Goal: Task Accomplishment & Management: Use online tool/utility

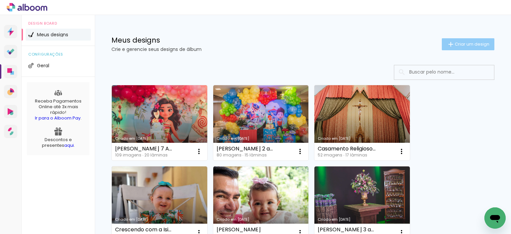
click at [456, 44] on span "Criar um design" at bounding box center [472, 44] width 35 height 4
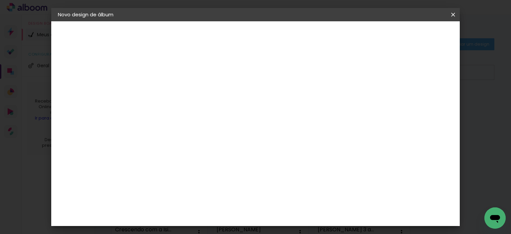
click at [167, 88] on input at bounding box center [167, 89] width 0 height 10
type input "[PERSON_NAME] 50 anos"
type paper-input "[PERSON_NAME] 50 anos"
click at [0, 0] on slot "Avançar" at bounding box center [0, 0] width 0 height 0
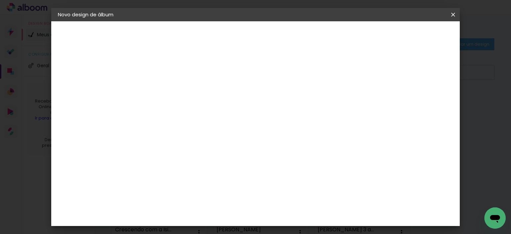
click at [291, 39] on paper-button "Avançar" at bounding box center [274, 35] width 33 height 11
click at [193, 111] on input "text" at bounding box center [180, 116] width 26 height 10
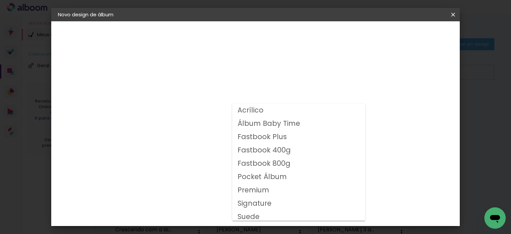
click at [0, 0] on slot "Fastbook 400g" at bounding box center [0, 0] width 0 height 0
type input "Fastbook 400g"
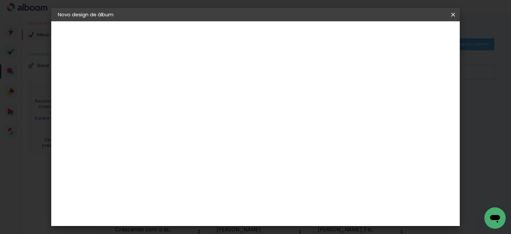
click at [212, 174] on span "15 × 20" at bounding box center [196, 181] width 31 height 18
click at [0, 0] on slot "Avançar" at bounding box center [0, 0] width 0 height 0
click at [411, 37] on span "Iniciar design" at bounding box center [396, 35] width 30 height 5
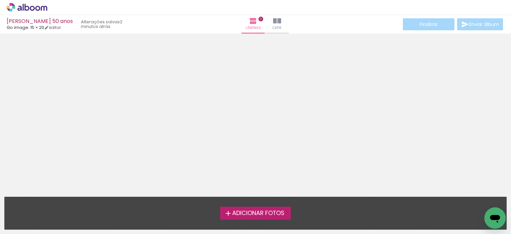
click at [229, 211] on iron-icon at bounding box center [228, 213] width 8 height 8
click at [0, 0] on input "file" at bounding box center [0, 0] width 0 height 0
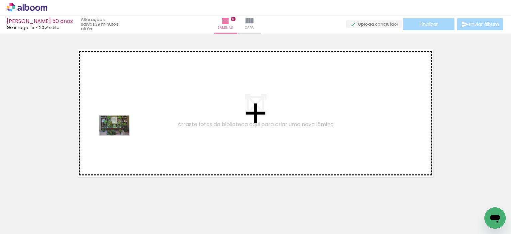
drag, startPoint x: 81, startPoint y: 218, endPoint x: 119, endPoint y: 135, distance: 90.9
click at [119, 135] on quentale-workspace at bounding box center [255, 117] width 511 height 234
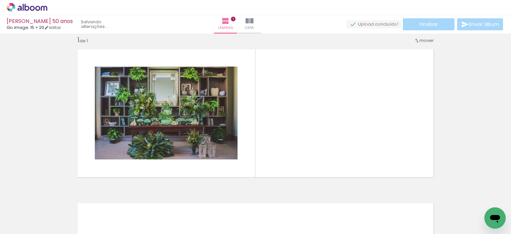
scroll to position [8, 0]
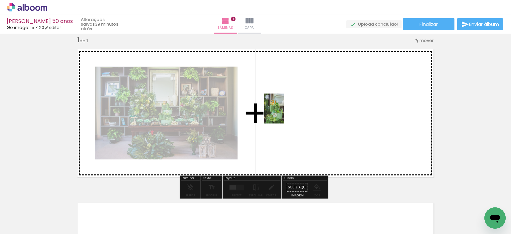
drag, startPoint x: 107, startPoint y: 211, endPoint x: 287, endPoint y: 113, distance: 205.0
click at [287, 113] on quentale-workspace at bounding box center [255, 117] width 511 height 234
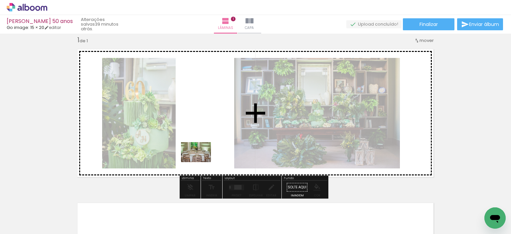
drag, startPoint x: 142, startPoint y: 219, endPoint x: 201, endPoint y: 162, distance: 81.4
click at [201, 162] on quentale-workspace at bounding box center [255, 117] width 511 height 234
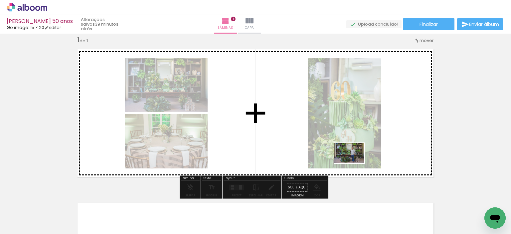
drag, startPoint x: 329, startPoint y: 218, endPoint x: 362, endPoint y: 157, distance: 69.2
click at [362, 157] on quentale-workspace at bounding box center [255, 117] width 511 height 234
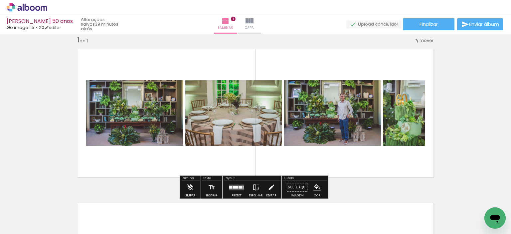
click at [243, 186] on div at bounding box center [237, 187] width 18 height 13
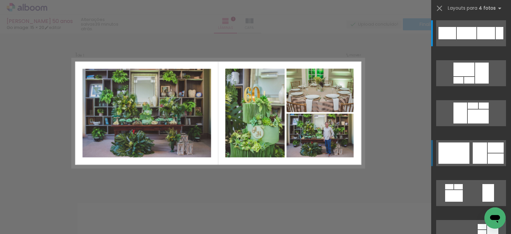
click at [456, 39] on div at bounding box center [447, 33] width 18 height 12
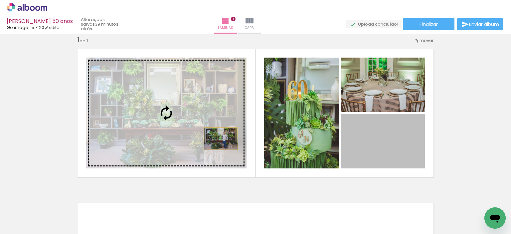
drag, startPoint x: 389, startPoint y: 142, endPoint x: 218, endPoint y: 138, distance: 170.4
click at [0, 0] on slot at bounding box center [0, 0] width 0 height 0
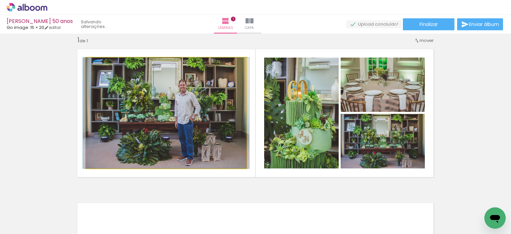
click at [209, 138] on quentale-photo at bounding box center [166, 113] width 161 height 111
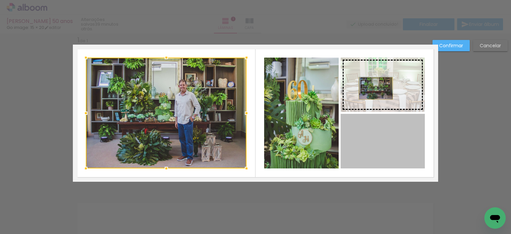
drag, startPoint x: 372, startPoint y: 145, endPoint x: 373, endPoint y: 88, distance: 57.2
click at [0, 0] on slot at bounding box center [0, 0] width 0 height 0
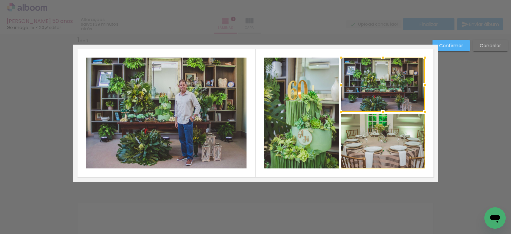
click at [0, 0] on slot "Confirmar" at bounding box center [0, 0] width 0 height 0
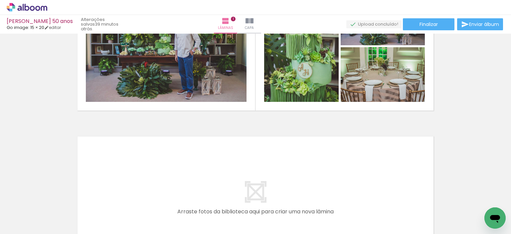
scroll to position [108, 0]
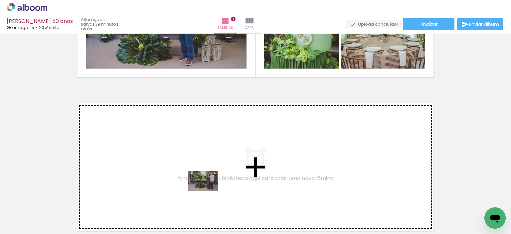
drag, startPoint x: 218, startPoint y: 211, endPoint x: 208, endPoint y: 191, distance: 22.6
click at [208, 191] on quentale-workspace at bounding box center [255, 117] width 511 height 234
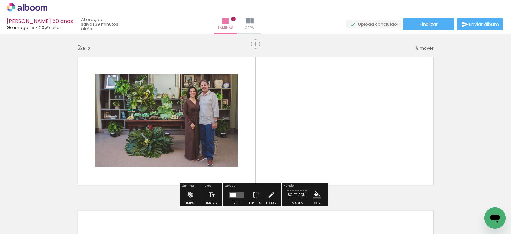
scroll to position [162, 0]
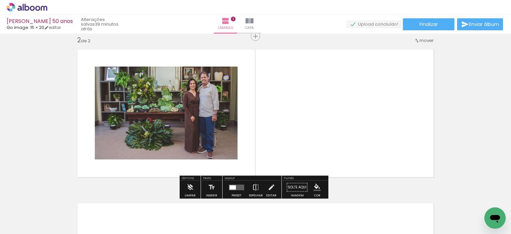
drag, startPoint x: 373, startPoint y: 217, endPoint x: 374, endPoint y: 167, distance: 49.2
click at [374, 167] on quentale-workspace at bounding box center [255, 117] width 511 height 234
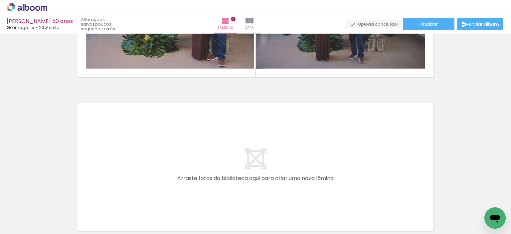
scroll to position [195, 0]
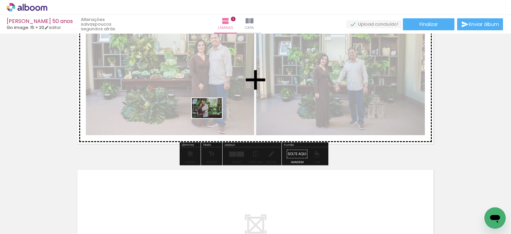
drag, startPoint x: 132, startPoint y: 216, endPoint x: 213, endPoint y: 117, distance: 127.2
click at [213, 117] on quentale-workspace at bounding box center [255, 117] width 511 height 234
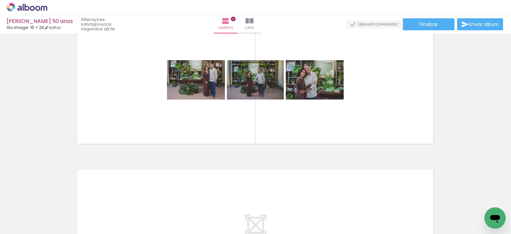
scroll to position [0, 0]
click at [16, 223] on span "Adicionar Fotos" at bounding box center [24, 224] width 20 height 7
click at [0, 0] on input "file" at bounding box center [0, 0] width 0 height 0
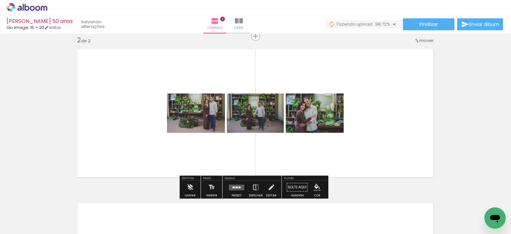
scroll to position [195, 0]
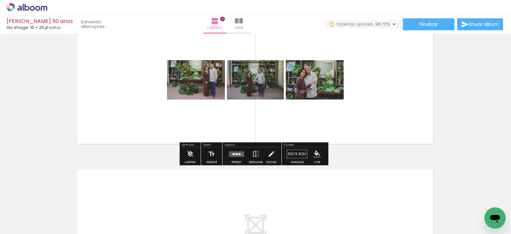
click at [236, 152] on quentale-layouter at bounding box center [236, 154] width 15 height 6
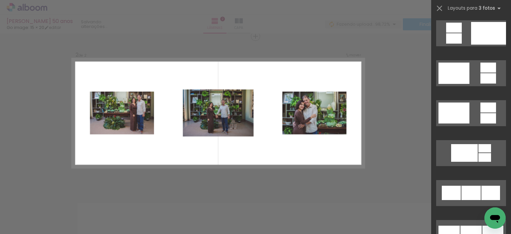
scroll to position [266, 0]
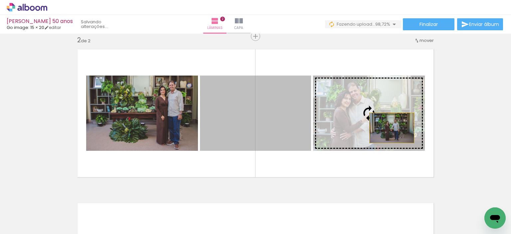
drag, startPoint x: 288, startPoint y: 129, endPoint x: 387, endPoint y: 128, distance: 99.1
click at [0, 0] on slot at bounding box center [0, 0] width 0 height 0
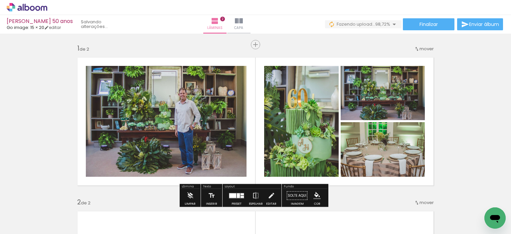
scroll to position [133, 0]
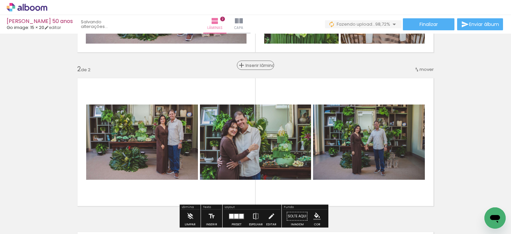
click at [253, 67] on span "Inserir lâmina" at bounding box center [258, 65] width 26 height 4
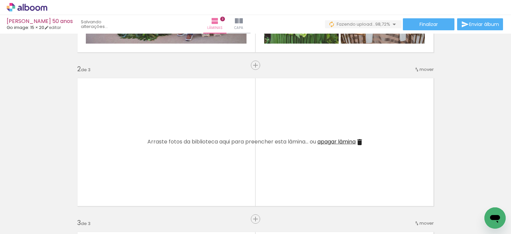
scroll to position [0, 2451]
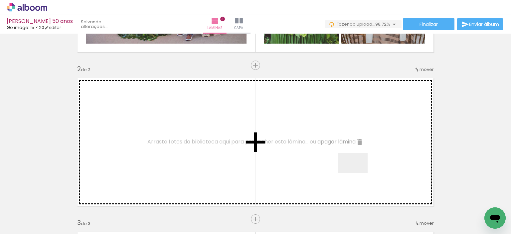
drag, startPoint x: 477, startPoint y: 217, endPoint x: 358, endPoint y: 173, distance: 127.5
click at [358, 173] on quentale-workspace at bounding box center [255, 117] width 511 height 234
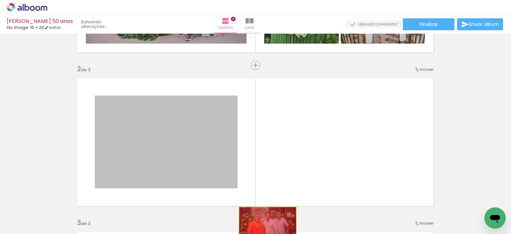
drag, startPoint x: 201, startPoint y: 149, endPoint x: 265, endPoint y: 226, distance: 101.1
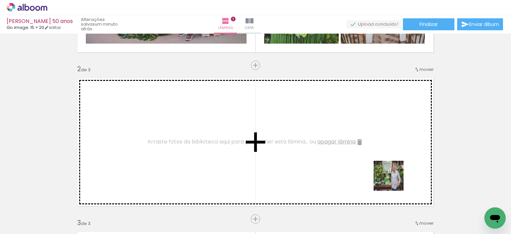
drag, startPoint x: 480, startPoint y: 210, endPoint x: 392, endPoint y: 179, distance: 93.0
click at [392, 179] on quentale-workspace at bounding box center [255, 117] width 511 height 234
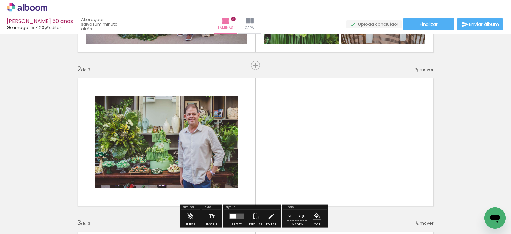
scroll to position [233, 0]
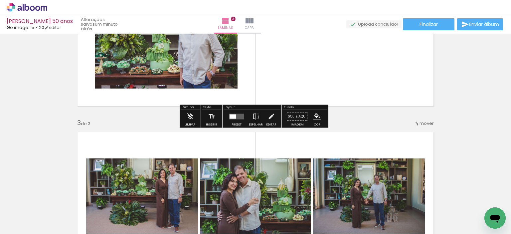
click at [230, 117] on div at bounding box center [233, 116] width 6 height 4
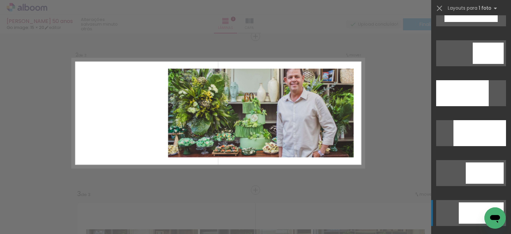
scroll to position [1763, 0]
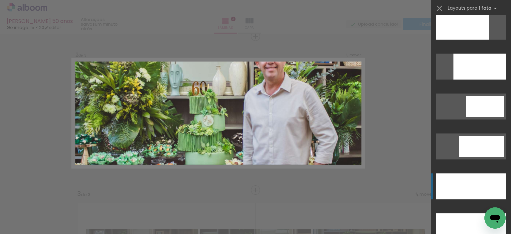
click at [478, 213] on div at bounding box center [471, 226] width 70 height 26
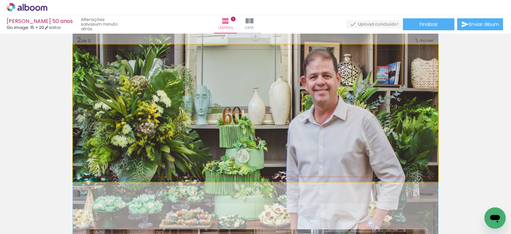
drag, startPoint x: 359, startPoint y: 113, endPoint x: 360, endPoint y: 147, distance: 33.6
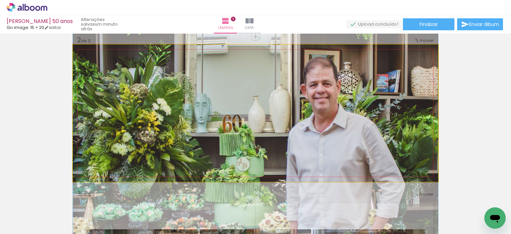
drag, startPoint x: 391, startPoint y: 130, endPoint x: 393, endPoint y: 134, distance: 4.3
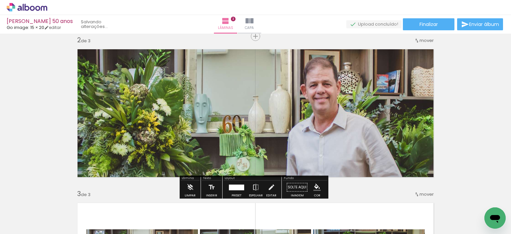
click at [443, 129] on div "Inserir lâmina 1 de 3 Inserir lâmina 2 de 3 Inserir lâmina 3 de 3" at bounding box center [255, 181] width 511 height 615
click at [241, 186] on div at bounding box center [237, 187] width 18 height 13
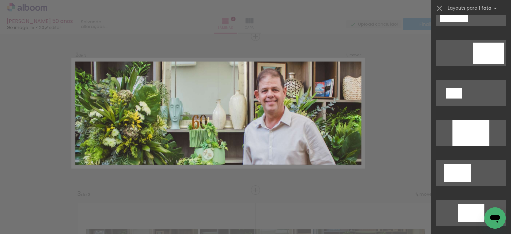
scroll to position [0, 0]
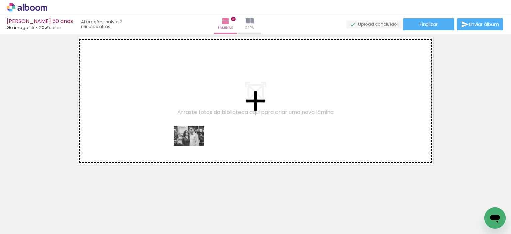
drag, startPoint x: 247, startPoint y: 218, endPoint x: 257, endPoint y: 184, distance: 36.2
click at [193, 143] on quentale-workspace at bounding box center [255, 117] width 511 height 234
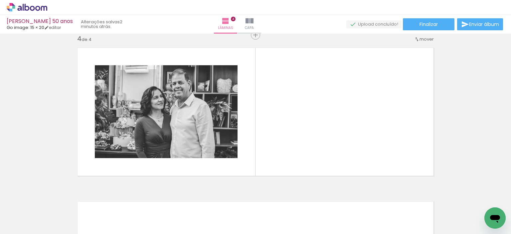
scroll to position [469, 0]
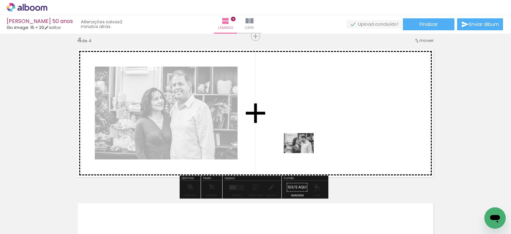
drag, startPoint x: 296, startPoint y: 214, endPoint x: 309, endPoint y: 144, distance: 71.3
click at [309, 144] on quentale-workspace at bounding box center [255, 117] width 511 height 234
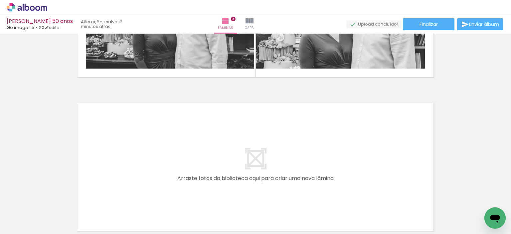
scroll to position [0, 421]
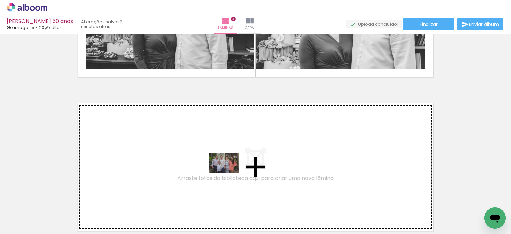
drag, startPoint x: 328, startPoint y: 220, endPoint x: 229, endPoint y: 173, distance: 109.7
click at [229, 173] on quentale-workspace at bounding box center [255, 117] width 511 height 234
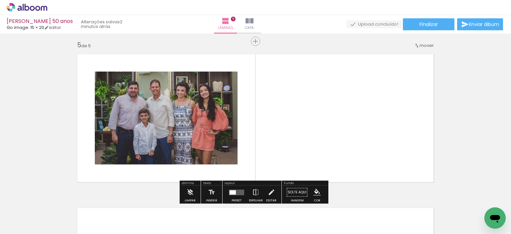
scroll to position [623, 0]
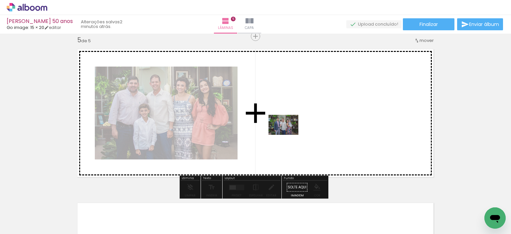
drag, startPoint x: 243, startPoint y: 216, endPoint x: 288, endPoint y: 135, distance: 93.0
click at [288, 135] on quentale-workspace at bounding box center [255, 117] width 511 height 234
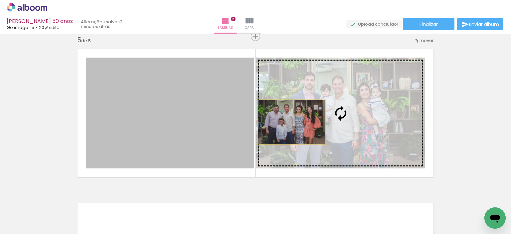
drag, startPoint x: 220, startPoint y: 123, endPoint x: 288, endPoint y: 122, distance: 68.9
click at [0, 0] on slot at bounding box center [0, 0] width 0 height 0
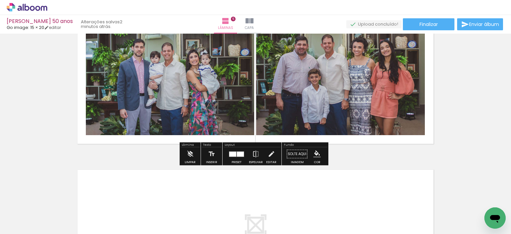
scroll to position [723, 0]
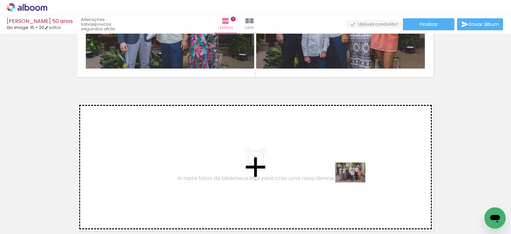
drag, startPoint x: 358, startPoint y: 218, endPoint x: 355, endPoint y: 182, distance: 36.0
click at [355, 182] on quentale-workspace at bounding box center [255, 117] width 511 height 234
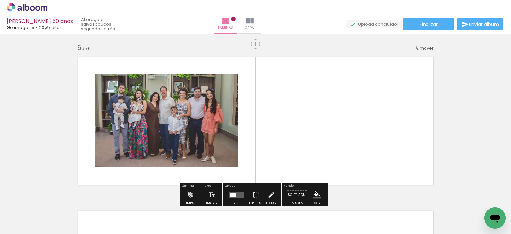
scroll to position [777, 0]
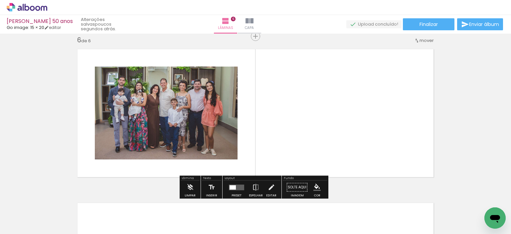
click at [234, 187] on quentale-layouter at bounding box center [236, 187] width 15 height 6
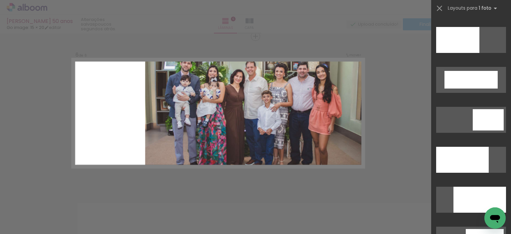
scroll to position [1929, 0]
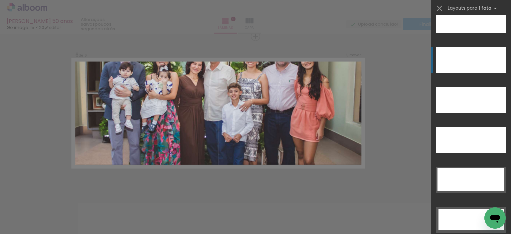
click at [490, 65] on div at bounding box center [471, 60] width 70 height 26
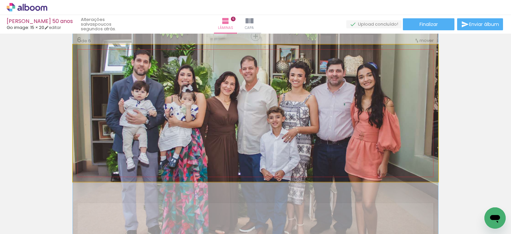
drag, startPoint x: 330, startPoint y: 87, endPoint x: 331, endPoint y: 119, distance: 31.3
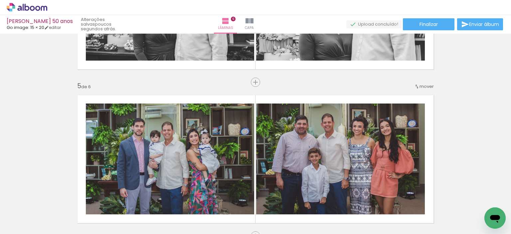
scroll to position [511, 0]
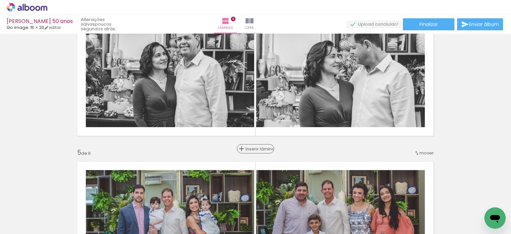
click at [254, 149] on span "Inserir lâmina" at bounding box center [258, 149] width 26 height 4
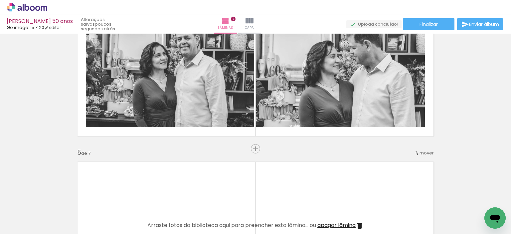
scroll to position [544, 0]
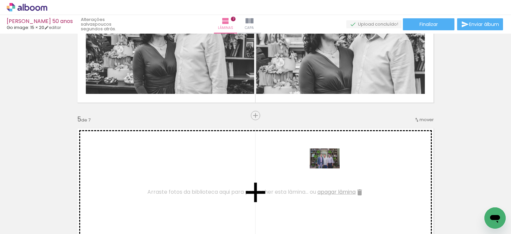
drag, startPoint x: 423, startPoint y: 208, endPoint x: 326, endPoint y: 167, distance: 105.3
click at [327, 167] on quentale-workspace at bounding box center [255, 117] width 511 height 234
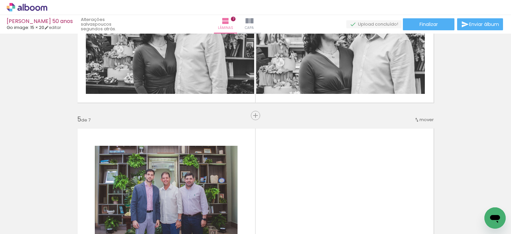
scroll to position [610, 0]
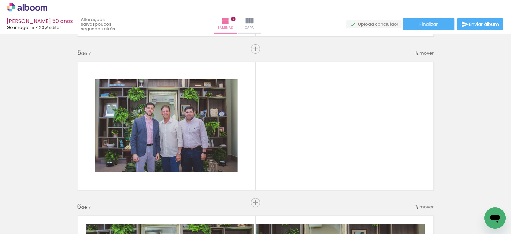
scroll to position [0, 841]
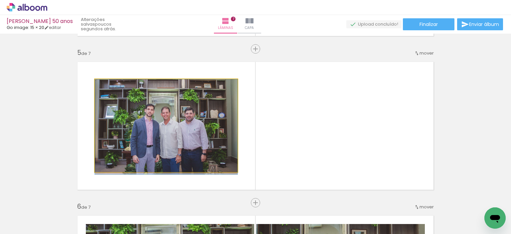
drag, startPoint x: 219, startPoint y: 141, endPoint x: 218, endPoint y: 160, distance: 19.0
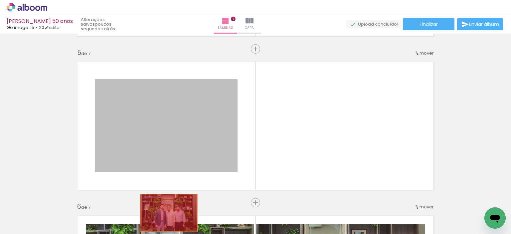
drag, startPoint x: 193, startPoint y: 140, endPoint x: 165, endPoint y: 210, distance: 75.1
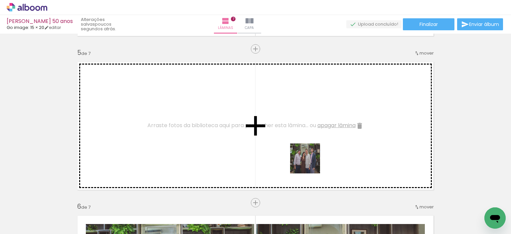
drag, startPoint x: 314, startPoint y: 216, endPoint x: 310, endPoint y: 163, distance: 53.3
click at [310, 163] on quentale-workspace at bounding box center [255, 117] width 511 height 234
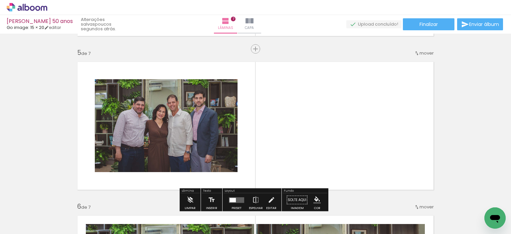
scroll to position [644, 0]
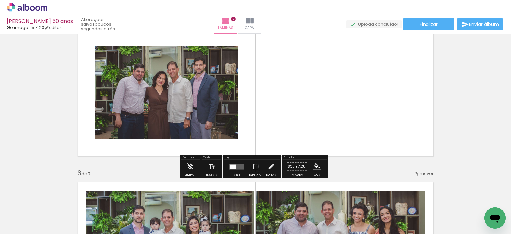
click at [238, 167] on quentale-layouter at bounding box center [236, 167] width 15 height 6
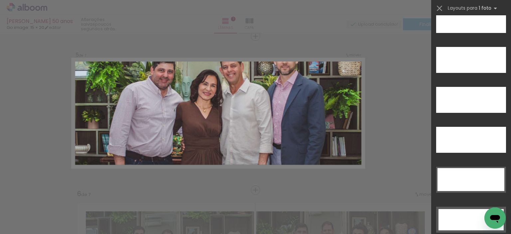
scroll to position [1796, 0]
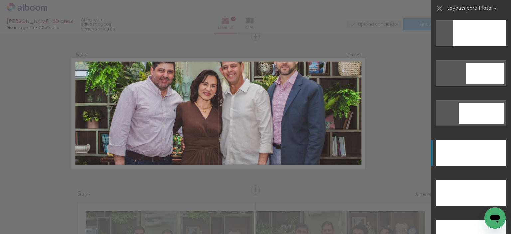
click at [472, 180] on div at bounding box center [471, 193] width 70 height 26
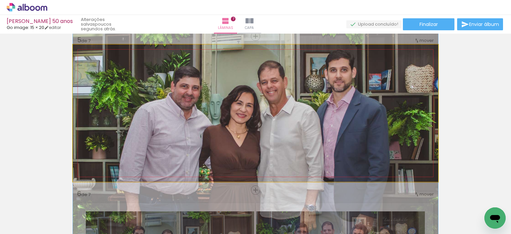
drag, startPoint x: 345, startPoint y: 121, endPoint x: 346, endPoint y: 146, distance: 25.7
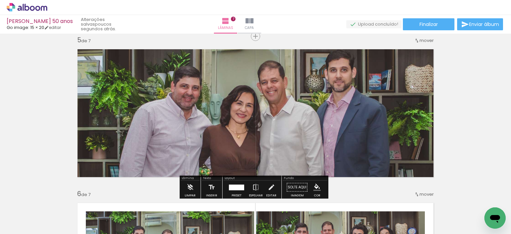
click at [458, 134] on div "Inserir lâmina 1 de 7 Inserir lâmina 2 de 7 Inserir lâmina 3 de 7 Inserir lâmin…" at bounding box center [255, 28] width 511 height 1230
click at [490, 108] on div "Inserir lâmina 1 de 7 Inserir lâmina 2 de 7 Inserir lâmina 3 de 7 Inserir lâmin…" at bounding box center [255, 28] width 511 height 1230
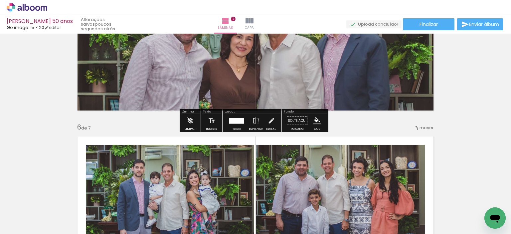
scroll to position [723, 0]
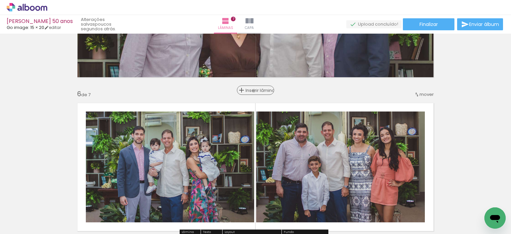
click at [254, 90] on span "Inserir lâmina" at bounding box center [258, 90] width 26 height 4
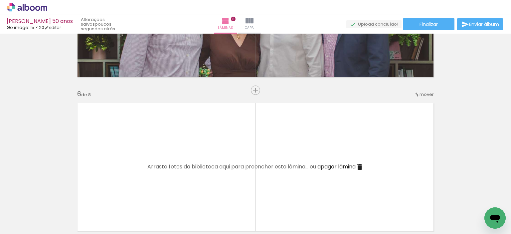
scroll to position [0, 945]
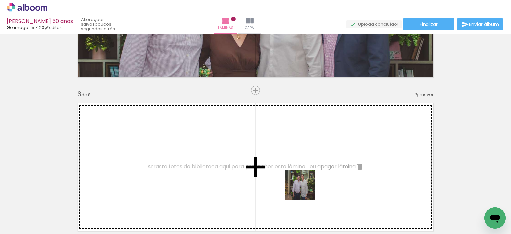
drag, startPoint x: 354, startPoint y: 218, endPoint x: 280, endPoint y: 175, distance: 85.1
click at [280, 175] on quentale-workspace at bounding box center [255, 117] width 511 height 234
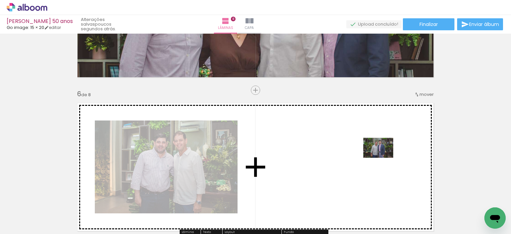
drag, startPoint x: 390, startPoint y: 213, endPoint x: 383, endPoint y: 158, distance: 55.3
click at [383, 158] on quentale-workspace at bounding box center [255, 117] width 511 height 234
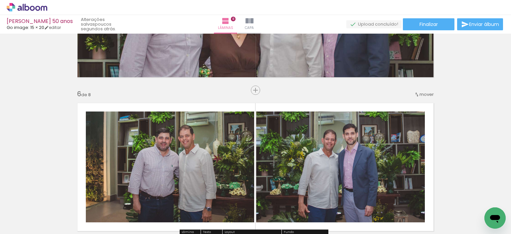
scroll to position [0, 698]
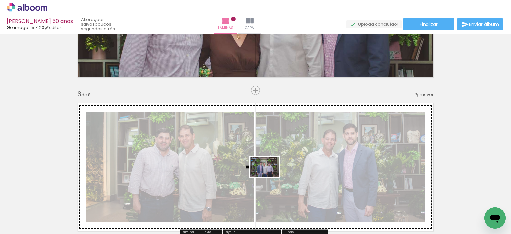
drag, startPoint x: 177, startPoint y: 204, endPoint x: 269, endPoint y: 177, distance: 96.4
click at [269, 177] on quentale-workspace at bounding box center [255, 117] width 511 height 234
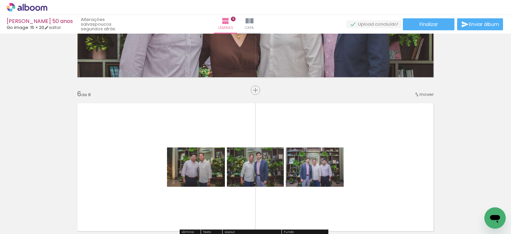
scroll to position [789, 0]
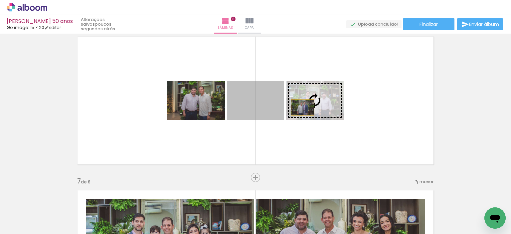
drag, startPoint x: 269, startPoint y: 107, endPoint x: 300, endPoint y: 107, distance: 31.3
click at [0, 0] on slot at bounding box center [0, 0] width 0 height 0
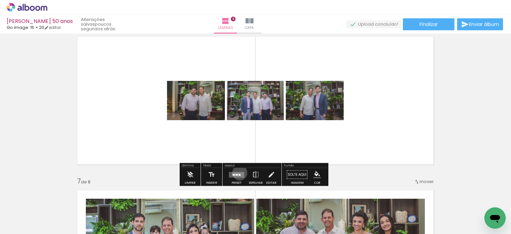
click at [238, 172] on quentale-layouter at bounding box center [236, 175] width 15 height 6
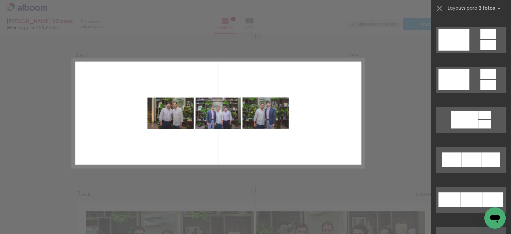
scroll to position [266, 0]
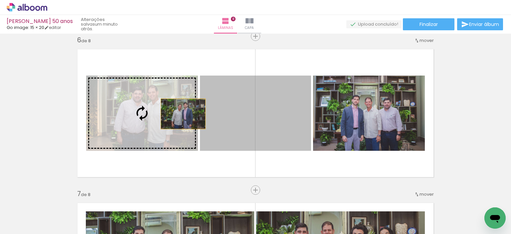
drag, startPoint x: 269, startPoint y: 120, endPoint x: 165, endPoint y: 113, distance: 104.7
click at [0, 0] on slot at bounding box center [0, 0] width 0 height 0
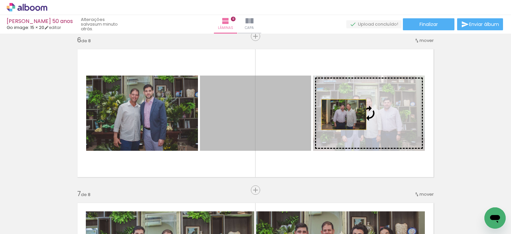
drag, startPoint x: 281, startPoint y: 114, endPoint x: 350, endPoint y: 114, distance: 68.5
click at [0, 0] on slot at bounding box center [0, 0] width 0 height 0
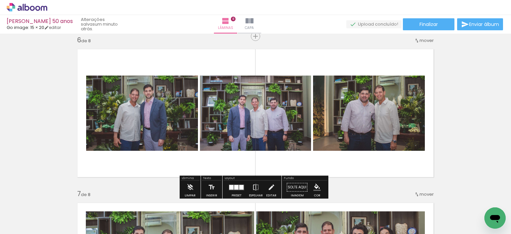
scroll to position [843, 0]
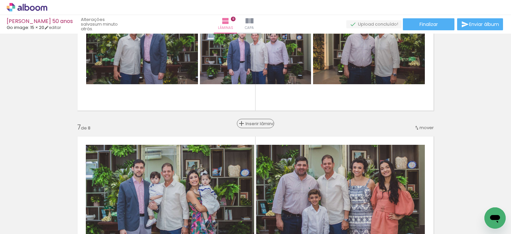
click at [253, 119] on div "Inserir lâmina" at bounding box center [256, 123] width 36 height 8
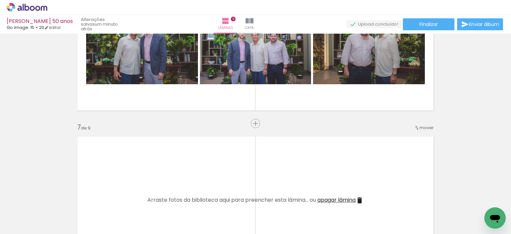
scroll to position [0, 845]
drag, startPoint x: 345, startPoint y: 214, endPoint x: 334, endPoint y: 178, distance: 37.2
click at [334, 178] on quentale-workspace at bounding box center [255, 117] width 511 height 234
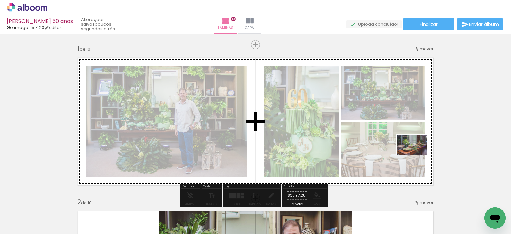
drag, startPoint x: 351, startPoint y: 216, endPoint x: 417, endPoint y: 155, distance: 90.4
click at [417, 155] on quentale-workspace at bounding box center [255, 117] width 511 height 234
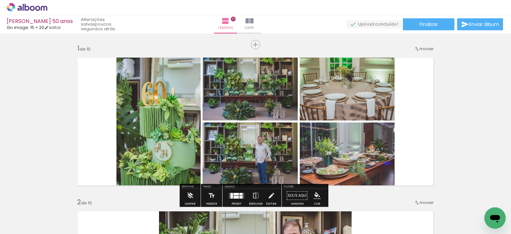
scroll to position [33, 0]
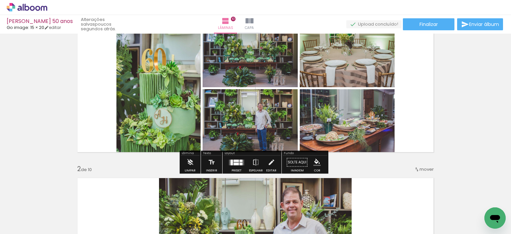
click at [240, 162] on div at bounding box center [241, 163] width 3 height 3
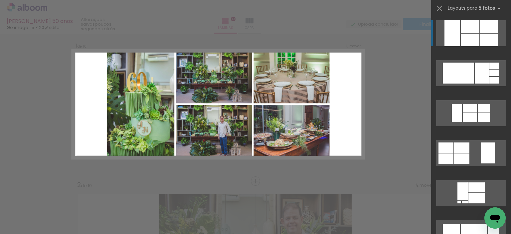
scroll to position [8, 0]
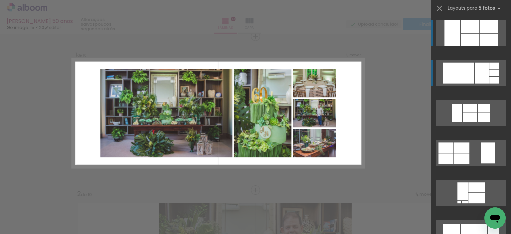
click at [470, 75] on div at bounding box center [458, 73] width 31 height 21
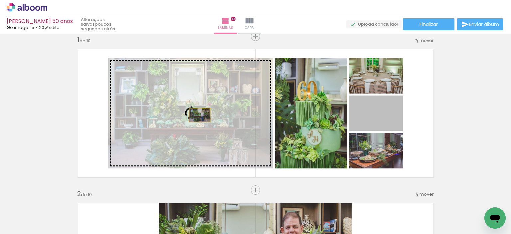
drag, startPoint x: 379, startPoint y: 116, endPoint x: 197, endPoint y: 115, distance: 181.3
click at [0, 0] on slot at bounding box center [0, 0] width 0 height 0
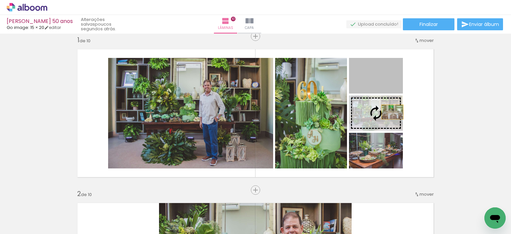
drag, startPoint x: 390, startPoint y: 79, endPoint x: 391, endPoint y: 109, distance: 31.0
click at [0, 0] on slot at bounding box center [0, 0] width 0 height 0
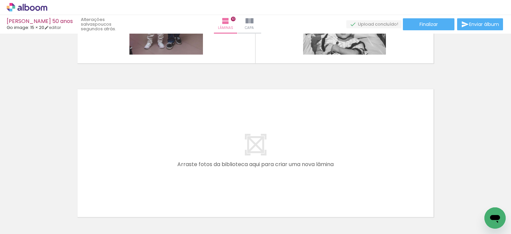
scroll to position [1557, 0]
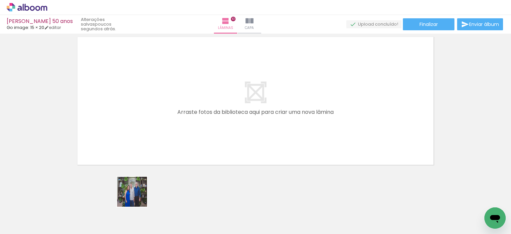
drag, startPoint x: 135, startPoint y: 215, endPoint x: 159, endPoint y: 137, distance: 81.8
click at [138, 189] on quentale-workspace at bounding box center [255, 117] width 511 height 234
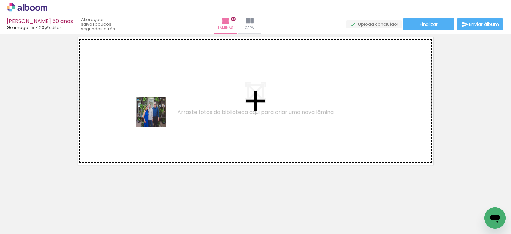
drag, startPoint x: 132, startPoint y: 218, endPoint x: 156, endPoint y: 117, distance: 103.9
click at [156, 117] on quentale-workspace at bounding box center [255, 117] width 511 height 234
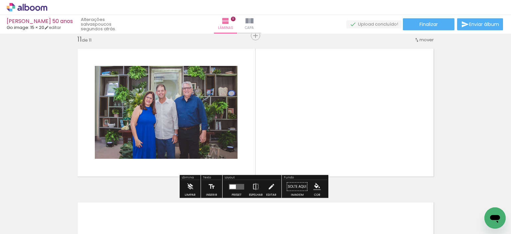
scroll to position [1545, 0]
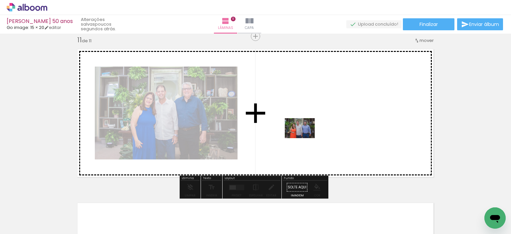
drag, startPoint x: 173, startPoint y: 211, endPoint x: 305, endPoint y: 137, distance: 151.3
click at [305, 137] on quentale-workspace at bounding box center [255, 117] width 511 height 234
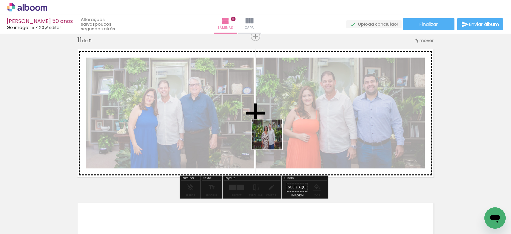
drag, startPoint x: 215, startPoint y: 215, endPoint x: 273, endPoint y: 137, distance: 96.9
click at [273, 137] on quentale-workspace at bounding box center [255, 117] width 511 height 234
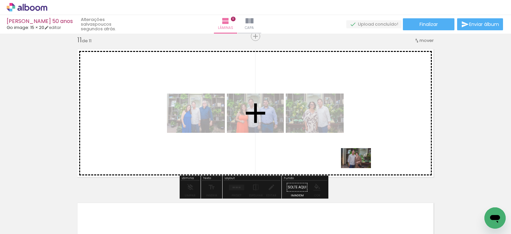
drag, startPoint x: 280, startPoint y: 215, endPoint x: 360, endPoint y: 171, distance: 91.6
click at [361, 169] on quentale-workspace at bounding box center [255, 117] width 511 height 234
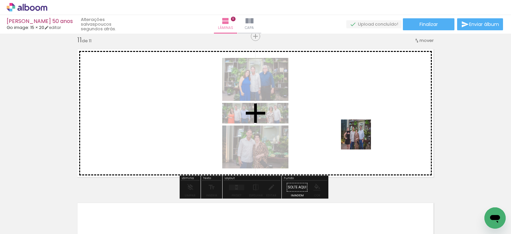
drag, startPoint x: 331, startPoint y: 192, endPoint x: 362, endPoint y: 139, distance: 61.0
click at [362, 139] on quentale-workspace at bounding box center [255, 117] width 511 height 234
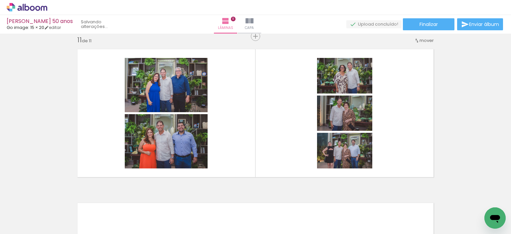
scroll to position [1645, 0]
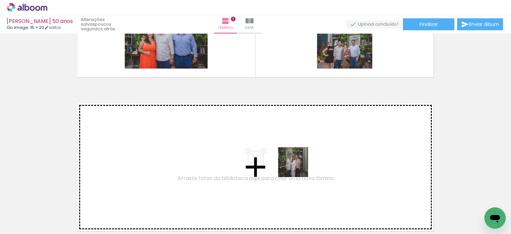
drag, startPoint x: 306, startPoint y: 205, endPoint x: 295, endPoint y: 149, distance: 56.6
click at [295, 149] on quentale-workspace at bounding box center [255, 117] width 511 height 234
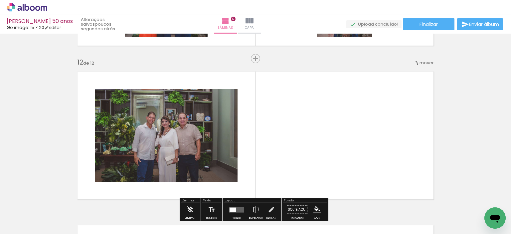
scroll to position [1699, 0]
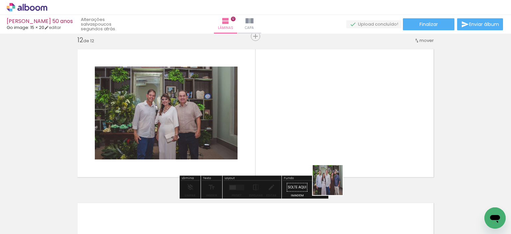
drag, startPoint x: 333, startPoint y: 206, endPoint x: 334, endPoint y: 140, distance: 66.2
click at [334, 140] on quentale-workspace at bounding box center [255, 117] width 511 height 234
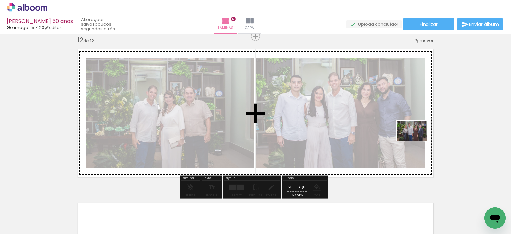
drag, startPoint x: 393, startPoint y: 211, endPoint x: 417, endPoint y: 141, distance: 74.0
click at [417, 141] on quentale-workspace at bounding box center [255, 117] width 511 height 234
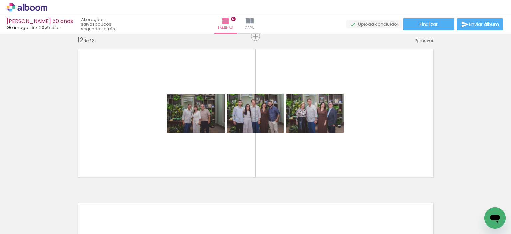
scroll to position [0, 1494]
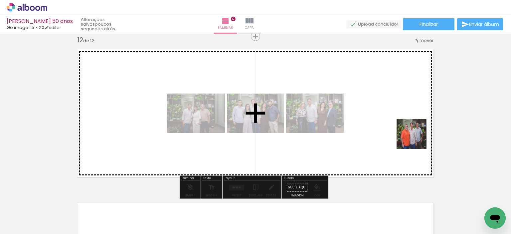
drag, startPoint x: 445, startPoint y: 210, endPoint x: 416, endPoint y: 137, distance: 78.8
click at [416, 137] on quentale-workspace at bounding box center [255, 117] width 511 height 234
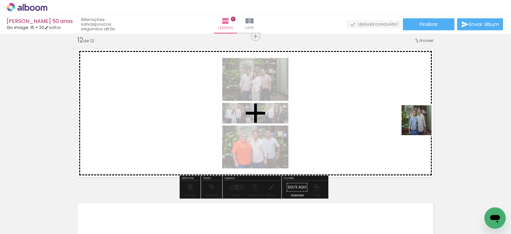
drag, startPoint x: 473, startPoint y: 207, endPoint x: 408, endPoint y: 106, distance: 120.1
click at [408, 105] on quentale-workspace at bounding box center [255, 117] width 511 height 234
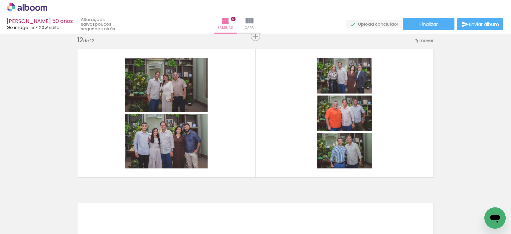
scroll to position [0, 1655]
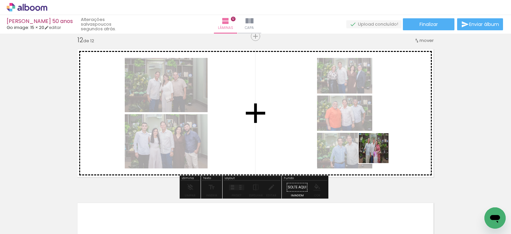
drag, startPoint x: 354, startPoint y: 211, endPoint x: 389, endPoint y: 139, distance: 80.0
click at [387, 144] on quentale-workspace at bounding box center [255, 117] width 511 height 234
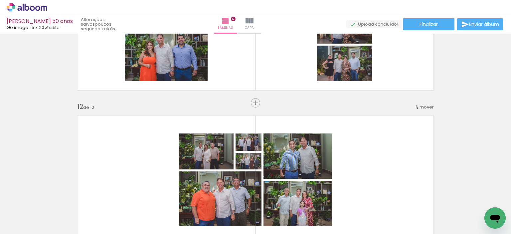
scroll to position [1499, 0]
